Goal: Task Accomplishment & Management: Use online tool/utility

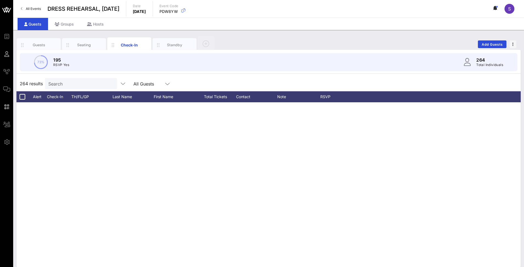
scroll to position [294, 0]
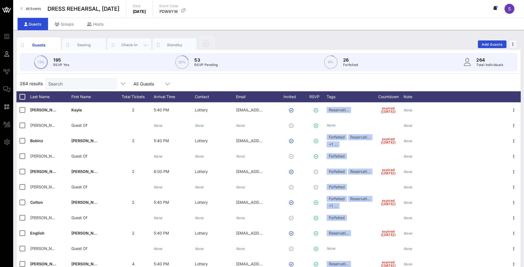
click at [122, 47] on div "Check-In" at bounding box center [129, 44] width 24 height 5
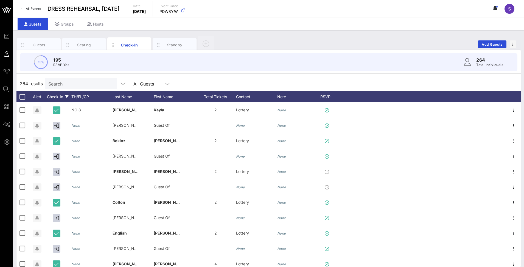
click at [51, 97] on div "Check-In" at bounding box center [57, 96] width 27 height 11
drag, startPoint x: 49, startPoint y: 174, endPoint x: 73, endPoint y: 162, distance: 26.4
click at [49, 174] on div at bounding box center [50, 173] width 9 height 9
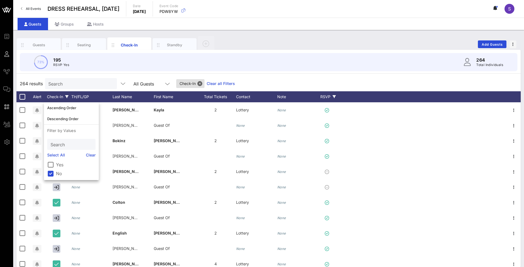
click at [324, 97] on div "RSVP" at bounding box center [328, 96] width 19 height 11
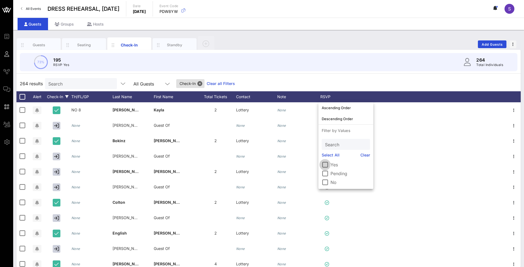
click at [327, 164] on div at bounding box center [325, 164] width 9 height 9
click at [133, 80] on div "All Guests" at bounding box center [148, 83] width 30 height 7
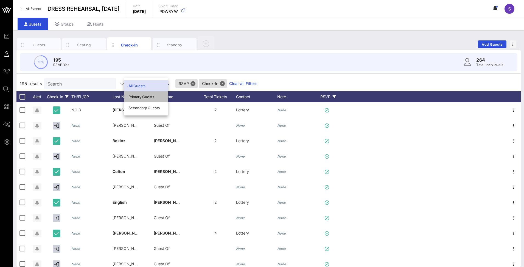
click at [139, 100] on div "Primary Guests" at bounding box center [146, 96] width 35 height 9
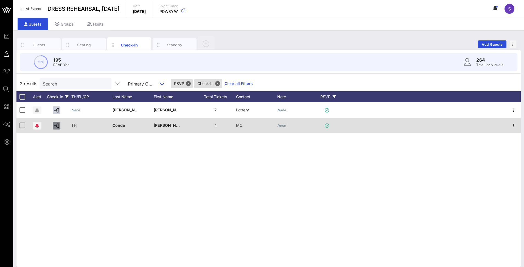
click at [54, 125] on icon "button" at bounding box center [56, 125] width 5 height 5
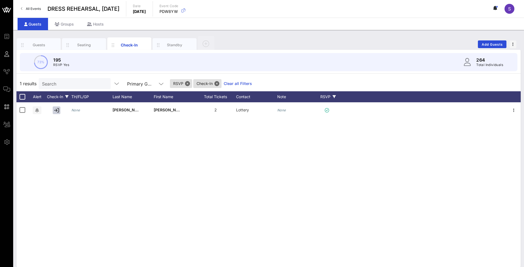
click at [185, 182] on div "None Krstivojević Aleksandra-Ana 2 Lottery None" at bounding box center [268, 184] width 505 height 165
click at [215, 85] on button "Close" at bounding box center [217, 83] width 5 height 5
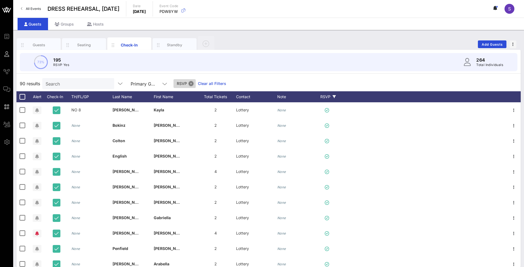
click at [189, 83] on button "Close" at bounding box center [191, 83] width 5 height 5
click at [77, 87] on input "text" at bounding box center [80, 83] width 64 height 7
type input "A"
type input "J"
type input "K"
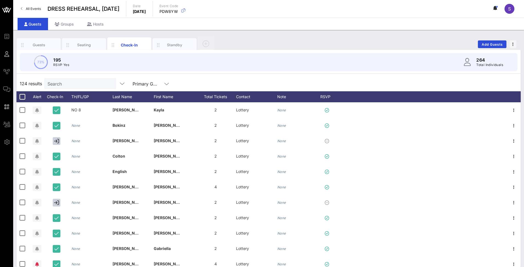
drag, startPoint x: 87, startPoint y: 91, endPoint x: 87, endPoint y: 88, distance: 3.0
click at [87, 91] on div "124 results Search Primary Guests" at bounding box center [268, 83] width 505 height 15
click at [86, 84] on input "Search" at bounding box center [80, 83] width 64 height 7
paste input "Krstivojević"
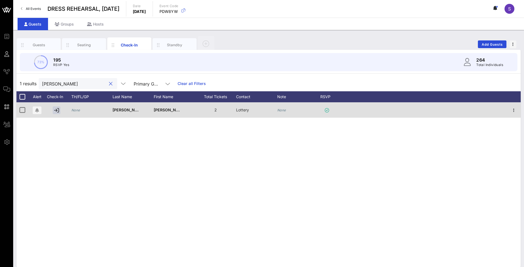
type input "Krstivojević"
click at [382, 114] on div at bounding box center [422, 109] width 169 height 15
click at [286, 109] on div "None" at bounding box center [297, 113] width 41 height 22
type input "NO SHOW"
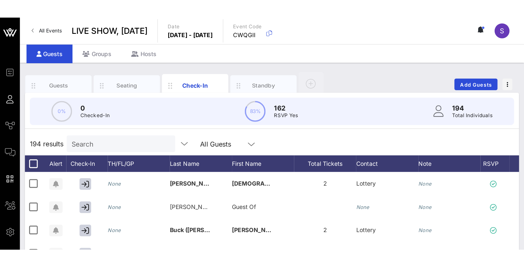
scroll to position [5, 0]
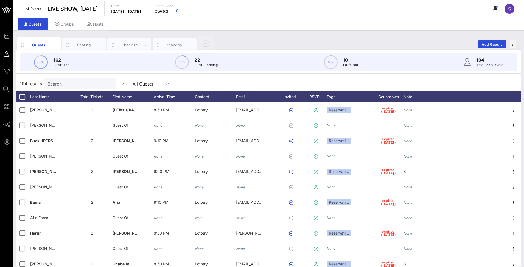
click at [130, 43] on div "Check-In" at bounding box center [129, 44] width 24 height 5
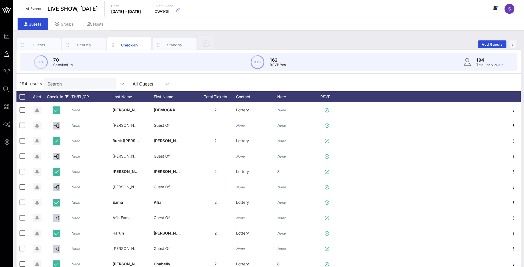
click at [53, 97] on div "Check-In" at bounding box center [57, 96] width 27 height 11
click at [57, 164] on label "Yes" at bounding box center [76, 164] width 40 height 5
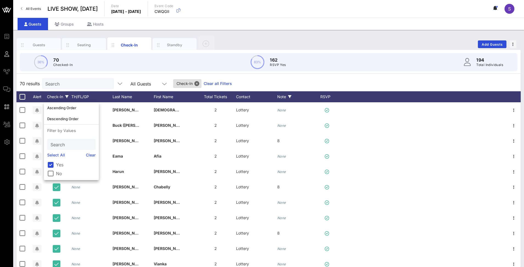
click at [316, 95] on div "Note" at bounding box center [297, 96] width 41 height 11
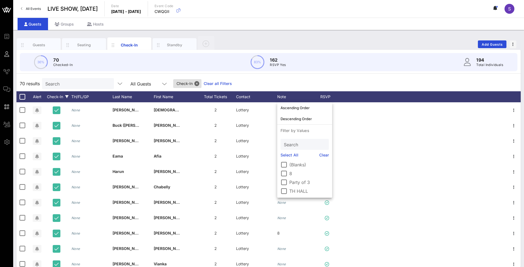
click at [330, 79] on div "70 results Search All Guests Check-In Clear all Filters" at bounding box center [268, 83] width 505 height 15
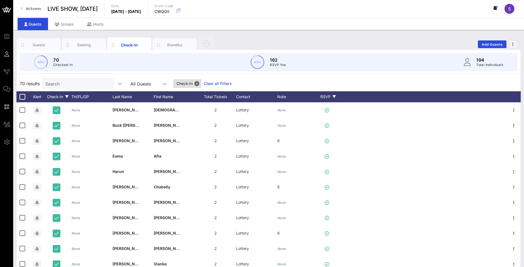
click at [329, 98] on div "RSVP" at bounding box center [328, 96] width 19 height 11
click at [339, 166] on label "Yes" at bounding box center [351, 164] width 40 height 5
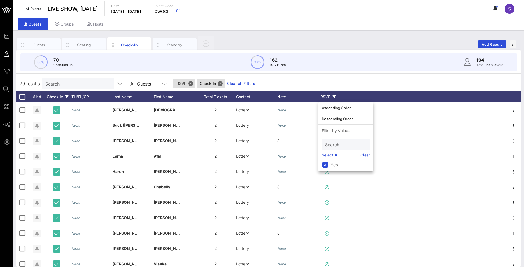
click at [131, 85] on div "All Guests" at bounding box center [140, 83] width 21 height 5
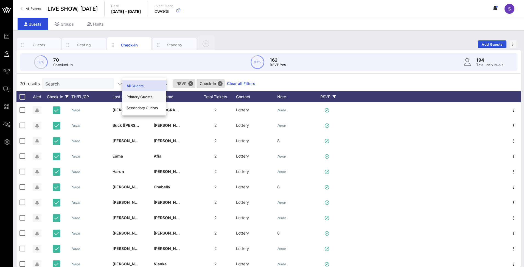
click at [136, 97] on div "Primary Guests" at bounding box center [144, 96] width 35 height 4
click at [55, 96] on div "Check-In" at bounding box center [57, 96] width 27 height 11
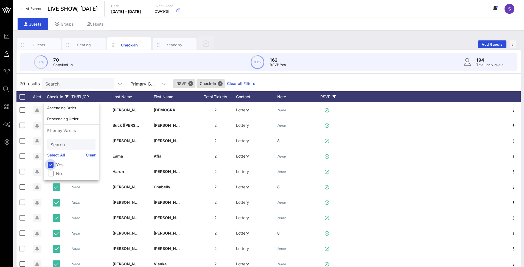
drag, startPoint x: 45, startPoint y: 162, endPoint x: 48, endPoint y: 164, distance: 3.1
click at [46, 162] on div at bounding box center [50, 164] width 9 height 9
drag, startPoint x: 49, startPoint y: 172, endPoint x: 94, endPoint y: 129, distance: 62.5
click at [50, 171] on div at bounding box center [50, 173] width 9 height 9
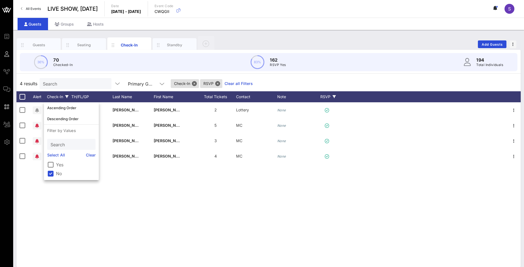
click at [288, 82] on div "4 results Search Primary Guests Check-In RSVP Clear all Filters" at bounding box center [268, 83] width 505 height 15
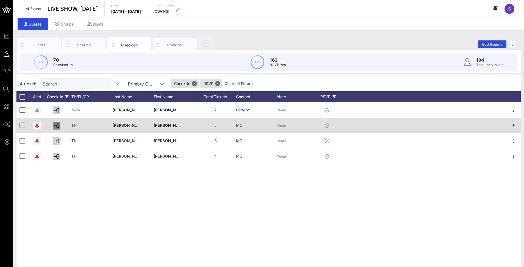
click at [55, 128] on icon "button" at bounding box center [56, 125] width 5 height 5
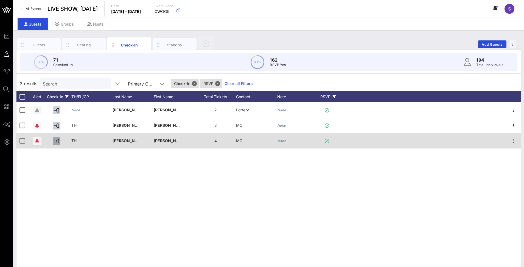
click at [54, 139] on icon "button" at bounding box center [56, 140] width 5 height 5
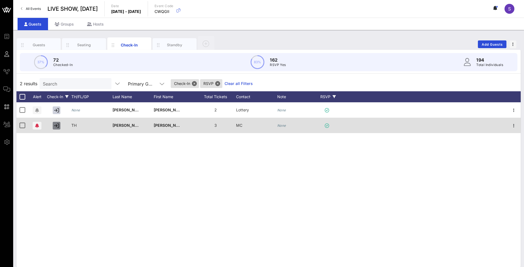
click at [57, 126] on icon "button" at bounding box center [56, 125] width 5 height 5
